Goal: Check status

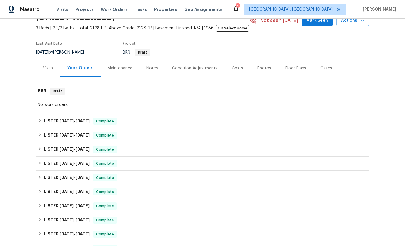
scroll to position [35, 0]
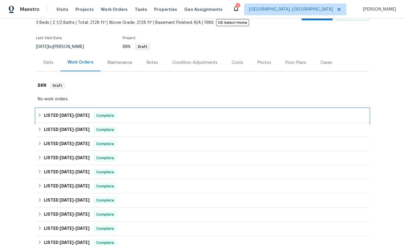
click at [67, 111] on div "LISTED [DATE] - [DATE] Complete" at bounding box center [202, 116] width 333 height 14
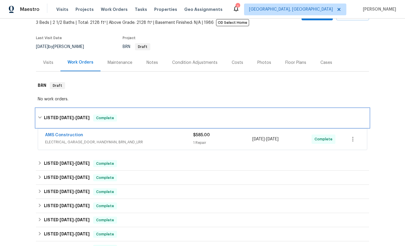
click at [72, 115] on h6 "LISTED [DATE] - [DATE]" at bounding box center [67, 118] width 46 height 7
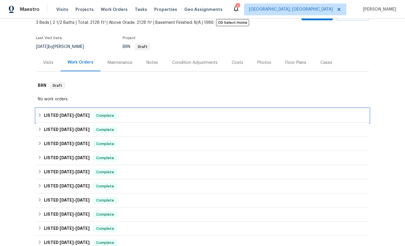
scroll to position [62, 0]
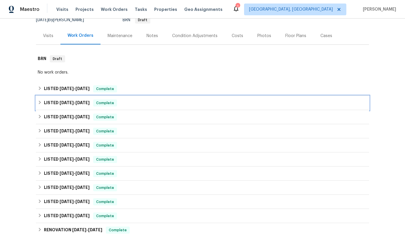
click at [72, 101] on span "[DATE]" at bounding box center [67, 103] width 14 height 4
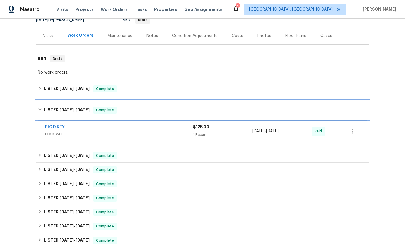
click at [72, 101] on div "LISTED [DATE] - [DATE] Complete" at bounding box center [202, 110] width 333 height 19
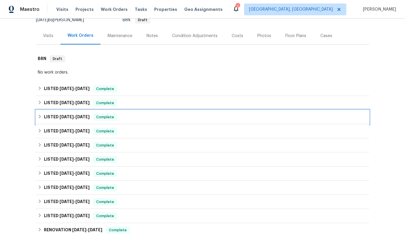
click at [75, 115] on span "[DATE]" at bounding box center [82, 117] width 14 height 4
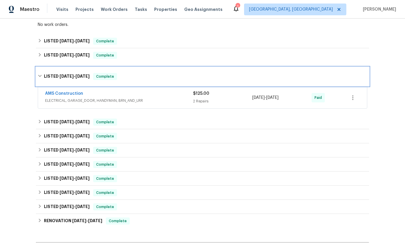
scroll to position [112, 0]
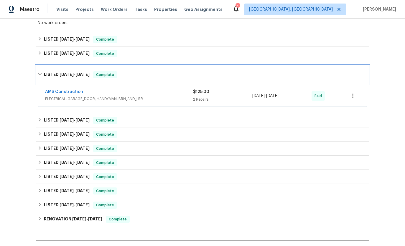
click at [96, 73] on span "Complete" at bounding box center [105, 75] width 23 height 6
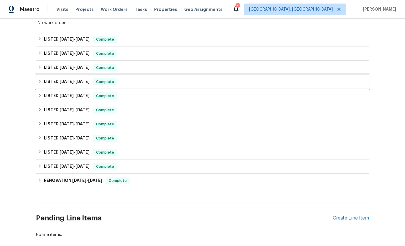
click at [74, 82] on span "[DATE] - [DATE]" at bounding box center [75, 82] width 30 height 4
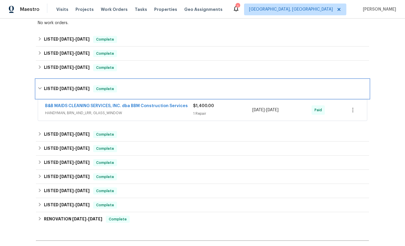
click at [74, 89] on span "[DATE] - [DATE]" at bounding box center [75, 89] width 30 height 4
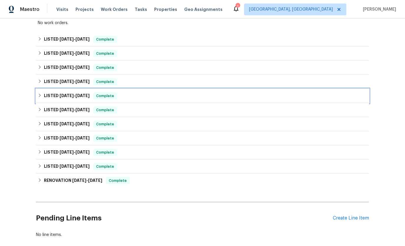
click at [75, 98] on h6 "LISTED [DATE] - [DATE]" at bounding box center [67, 96] width 46 height 7
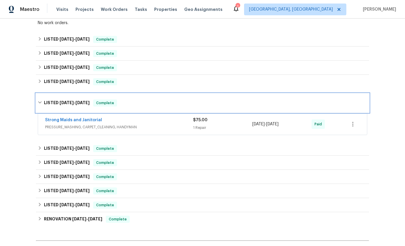
click at [77, 103] on span "[DATE]" at bounding box center [82, 103] width 14 height 4
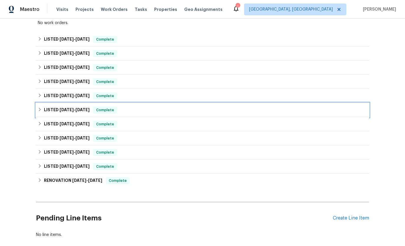
click at [77, 109] on span "[DATE]" at bounding box center [82, 110] width 14 height 4
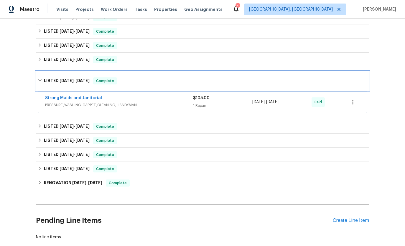
click at [81, 79] on span "[DATE]" at bounding box center [82, 81] width 14 height 4
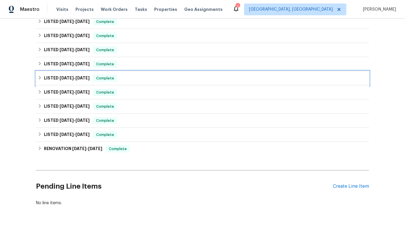
scroll to position [143, 0]
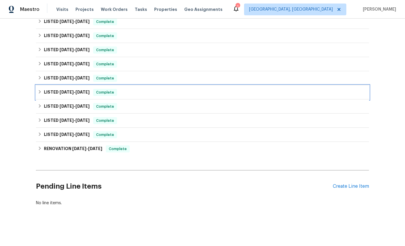
click at [79, 93] on span "[DATE]" at bounding box center [82, 92] width 14 height 4
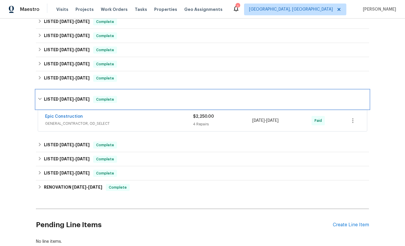
click at [81, 100] on span "[DATE]" at bounding box center [82, 99] width 14 height 4
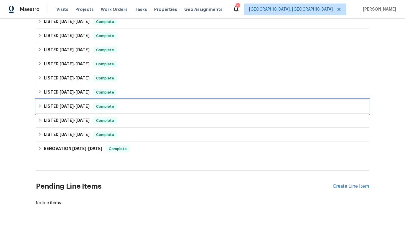
click at [80, 108] on span "[DATE]" at bounding box center [82, 106] width 14 height 4
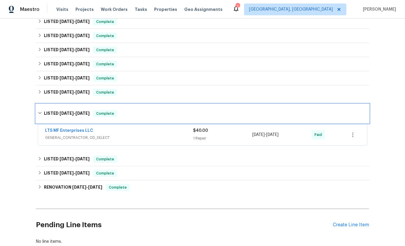
click at [79, 112] on span "[DATE]" at bounding box center [82, 113] width 14 height 4
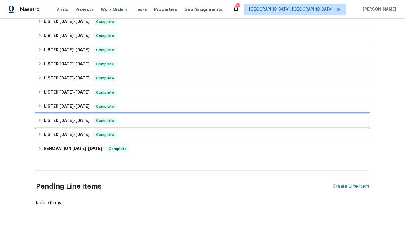
click at [79, 119] on span "[DATE]" at bounding box center [82, 120] width 14 height 4
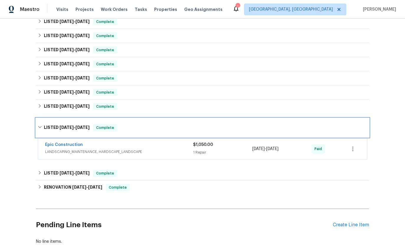
click at [81, 129] on span "[DATE]" at bounding box center [82, 128] width 14 height 4
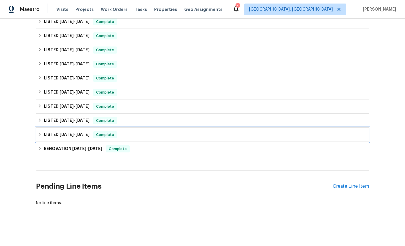
click at [79, 135] on span "[DATE]" at bounding box center [82, 135] width 14 height 4
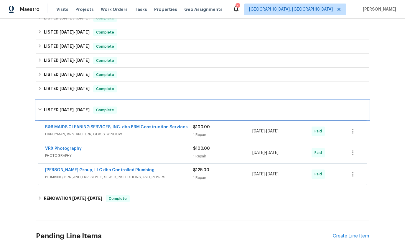
scroll to position [176, 0]
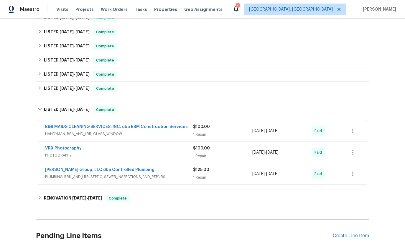
click at [171, 174] on span "PLUMBING, BRN_AND_LRR, SEPTIC, SEWER_INSPECTIONS_AND_REPAIRS" at bounding box center [119, 177] width 148 height 6
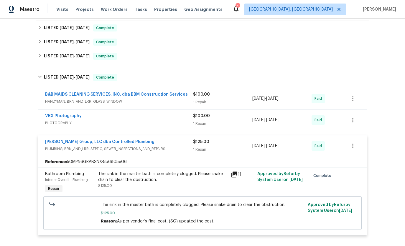
scroll to position [209, 0]
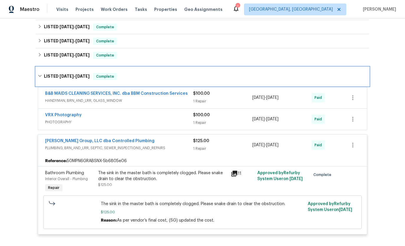
click at [73, 79] on h6 "LISTED [DATE] - [DATE]" at bounding box center [67, 76] width 46 height 7
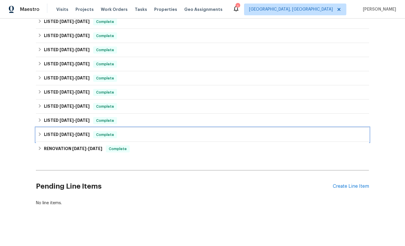
scroll to position [143, 0]
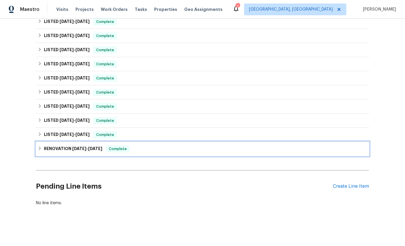
click at [100, 153] on div "RENOVATION [DATE] - [DATE] Complete" at bounding box center [202, 149] width 333 height 14
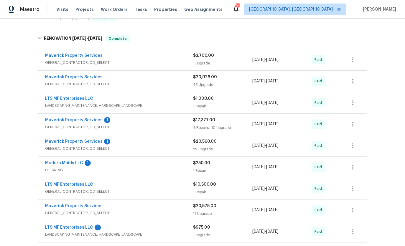
scroll to position [261, 0]
click at [123, 122] on div "Maverick Property Services 1" at bounding box center [119, 120] width 148 height 7
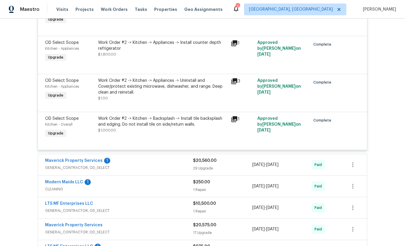
scroll to position [0, 0]
